Goal: Task Accomplishment & Management: Manage account settings

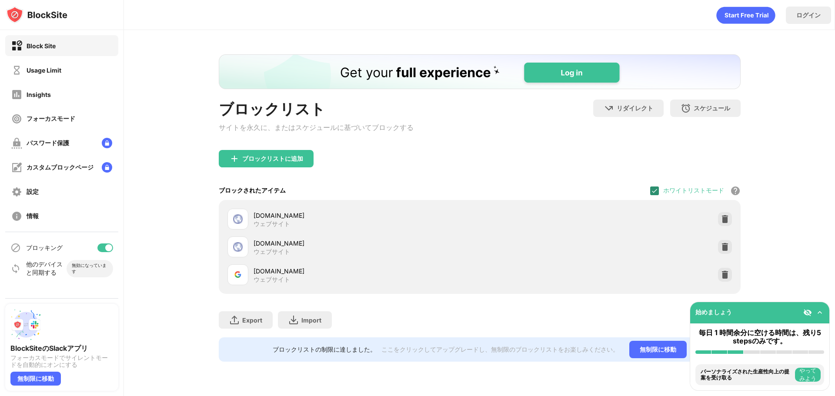
click at [650, 193] on div at bounding box center [654, 191] width 9 height 9
drag, startPoint x: 835, startPoint y: 110, endPoint x: 831, endPoint y: 104, distance: 7.2
click at [835, 110] on div "ブロックリスト サイトを永久に、またはスケジュールに基づいてブロックする リダイレクト クリックしてリダイレクトのウェブサイトを設定する スケジュール ブロッ…" at bounding box center [479, 208] width 711 height 356
click at [655, 194] on div at bounding box center [654, 191] width 9 height 9
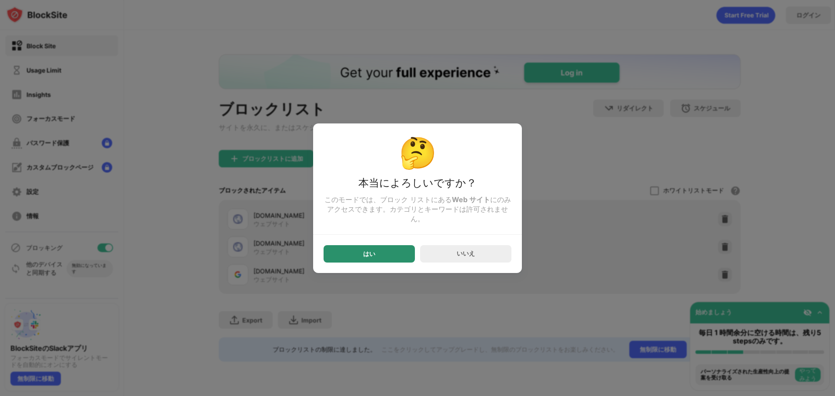
click at [370, 258] on div "はい" at bounding box center [369, 254] width 12 height 7
